Goal: Information Seeking & Learning: Learn about a topic

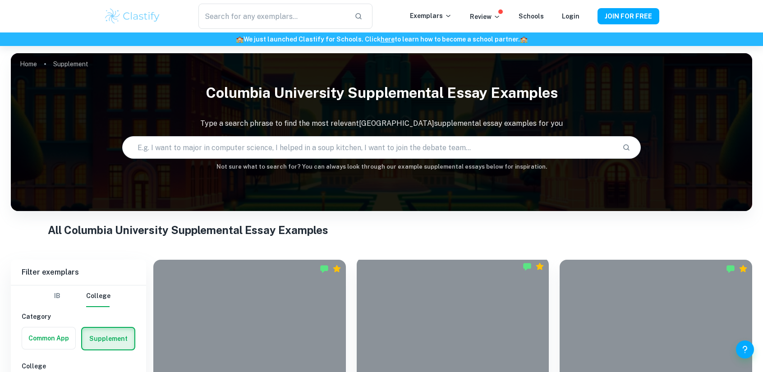
scroll to position [225, 0]
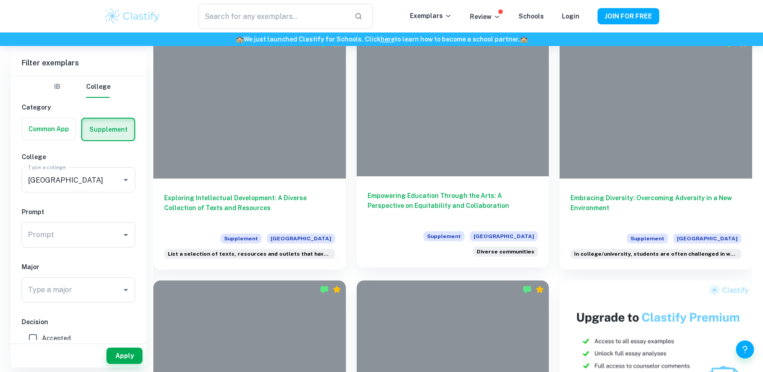
click at [487, 145] on div at bounding box center [453, 104] width 192 height 144
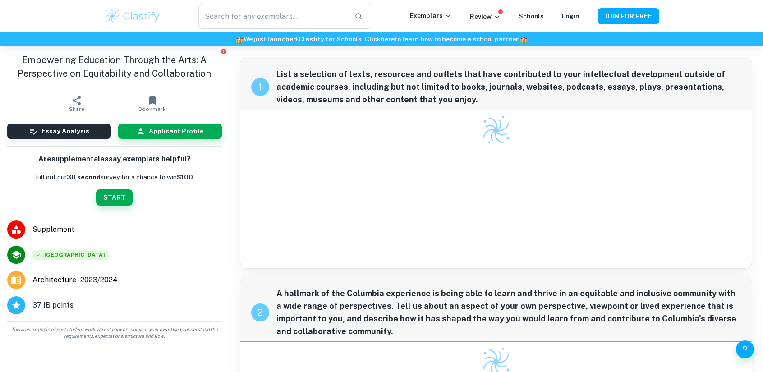
scroll to position [59, 0]
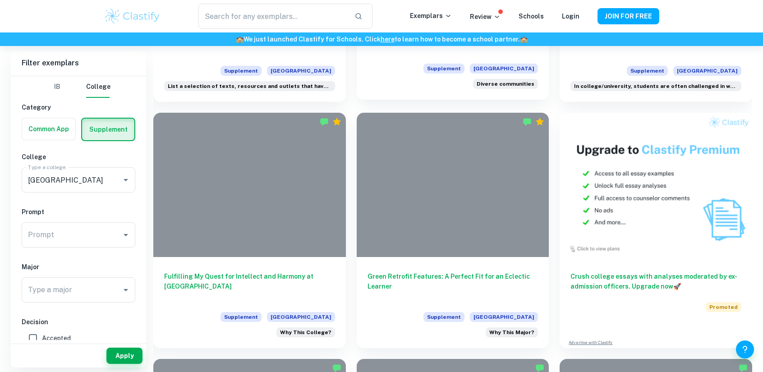
scroll to position [394, 0]
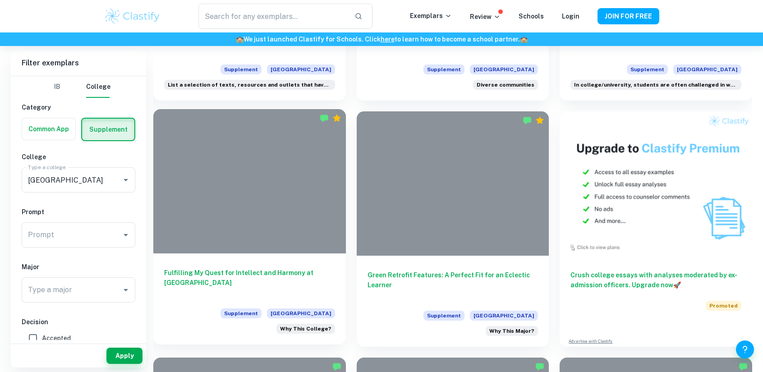
click at [276, 210] on div at bounding box center [249, 181] width 192 height 144
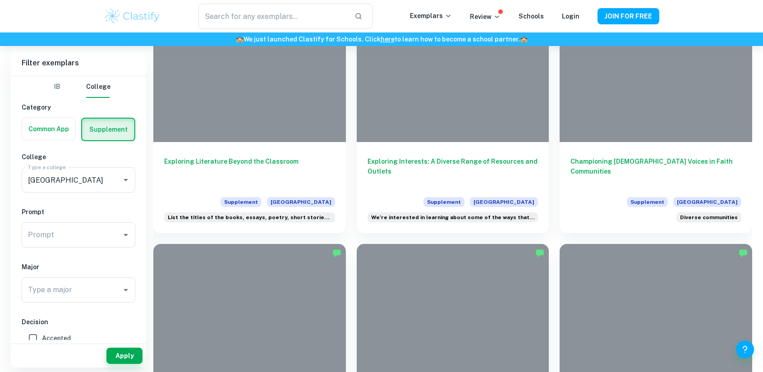
scroll to position [918, 0]
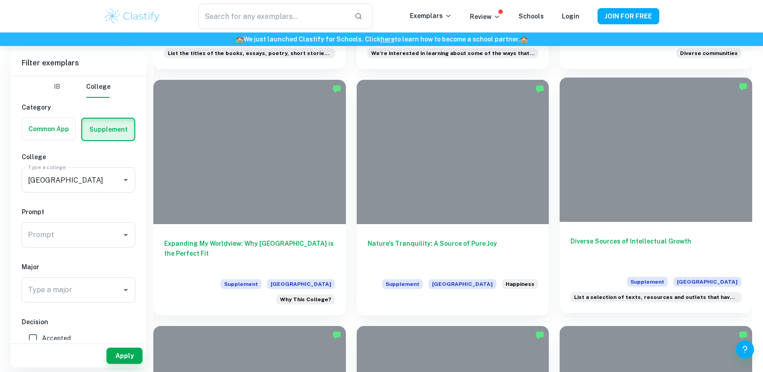
click at [645, 172] on div at bounding box center [655, 150] width 192 height 144
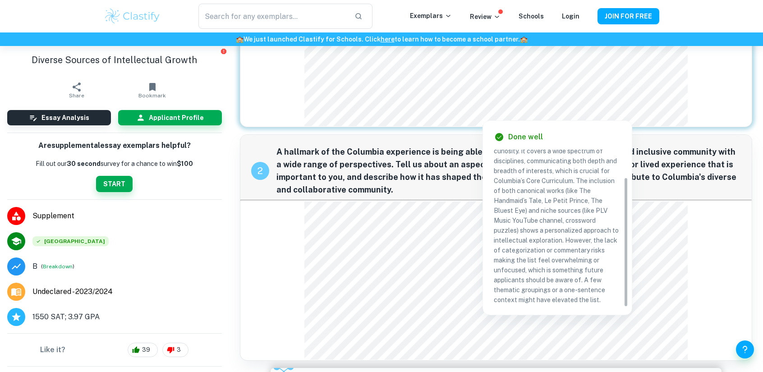
scroll to position [76, 0]
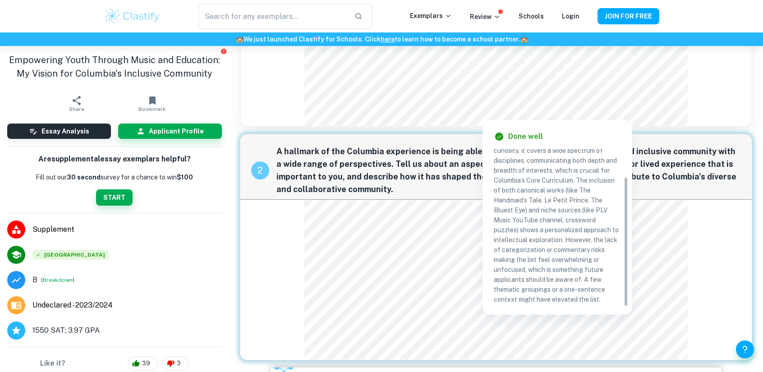
scroll to position [114, 0]
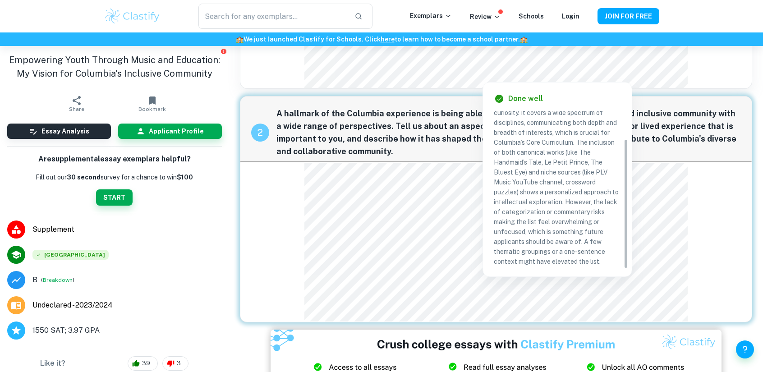
click at [459, 133] on span "A hallmark of the Columbia experience is being able to learn and thrive in an e…" at bounding box center [508, 132] width 464 height 50
